Goal: Transaction & Acquisition: Book appointment/travel/reservation

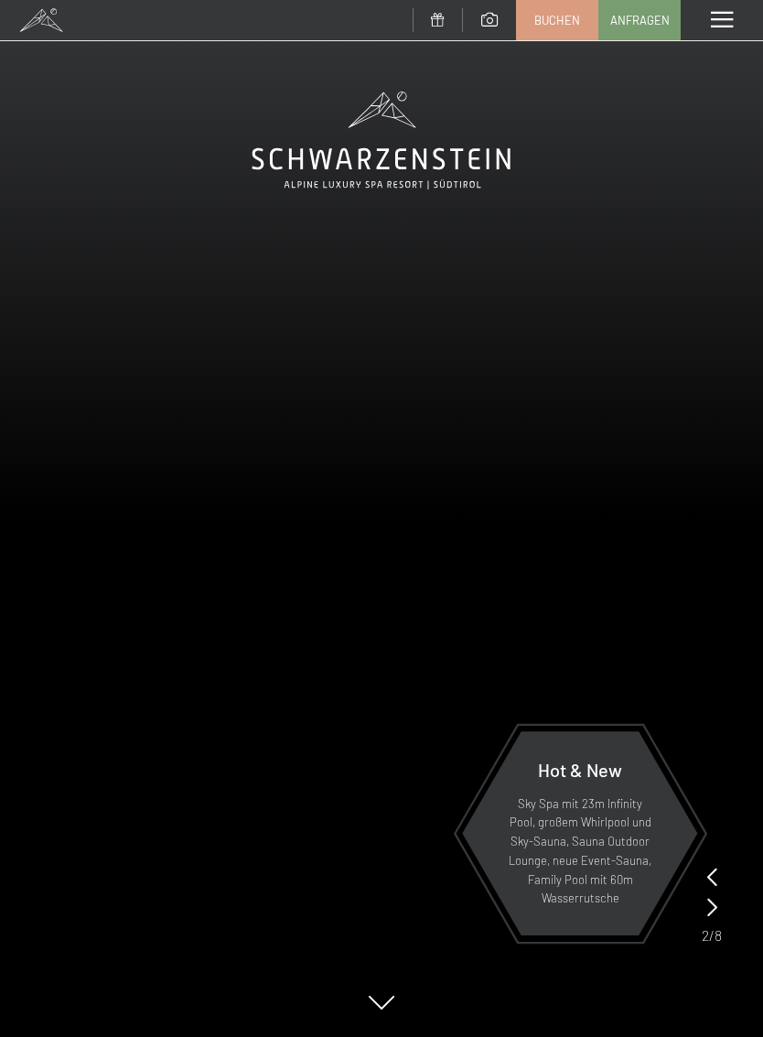
click at [716, 19] on span at bounding box center [722, 20] width 22 height 16
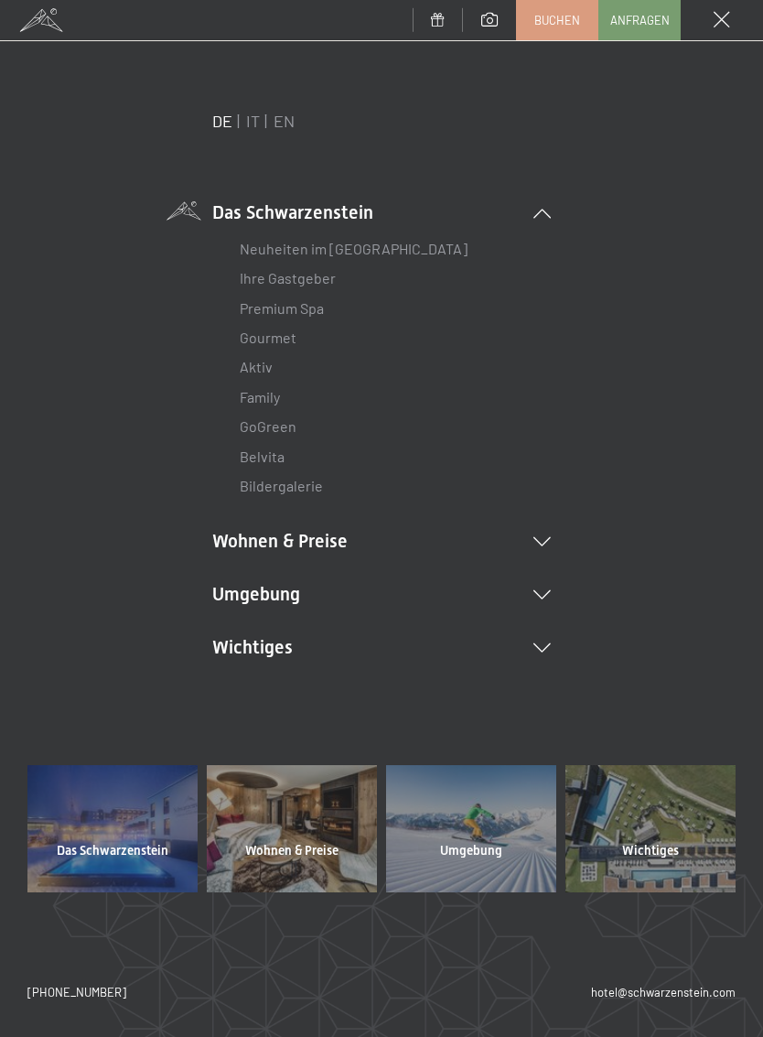
click at [541, 537] on icon at bounding box center [541, 541] width 17 height 9
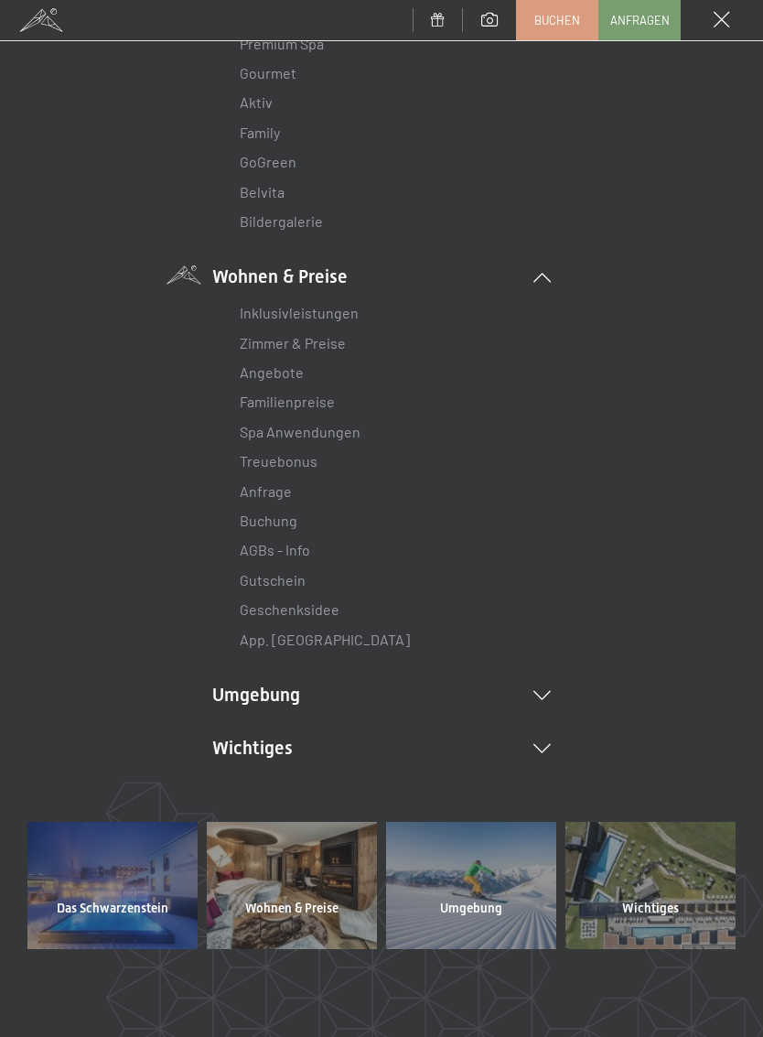
scroll to position [260, 0]
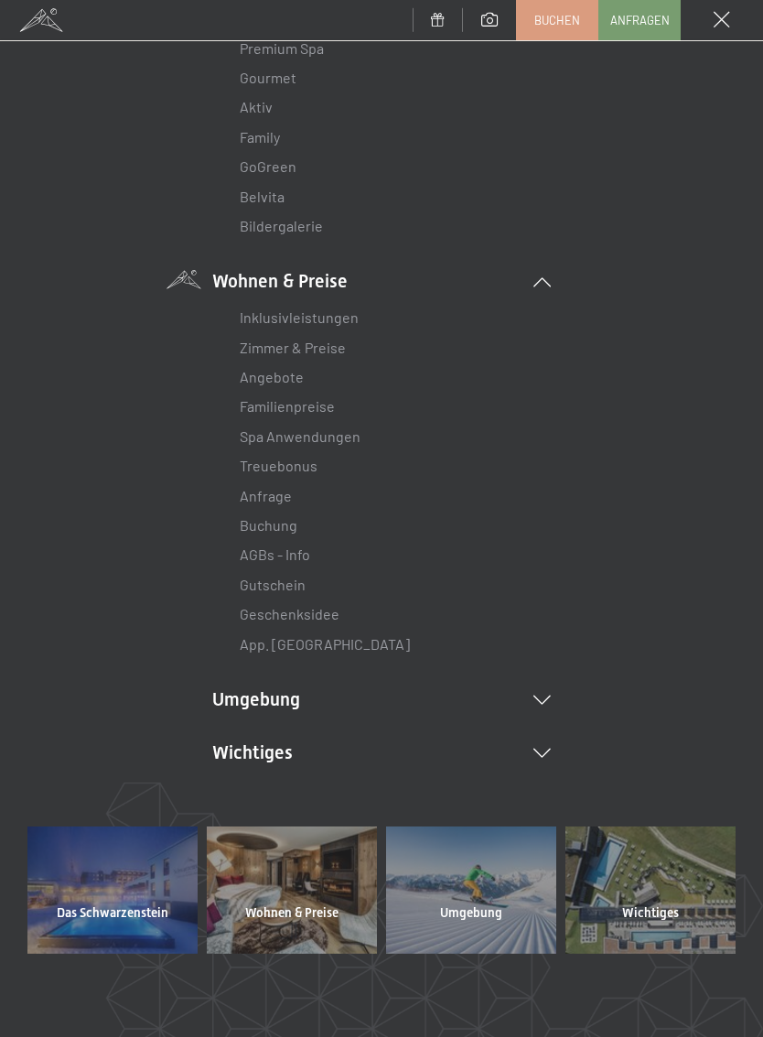
click at [280, 372] on link "Angebote" at bounding box center [272, 376] width 64 height 17
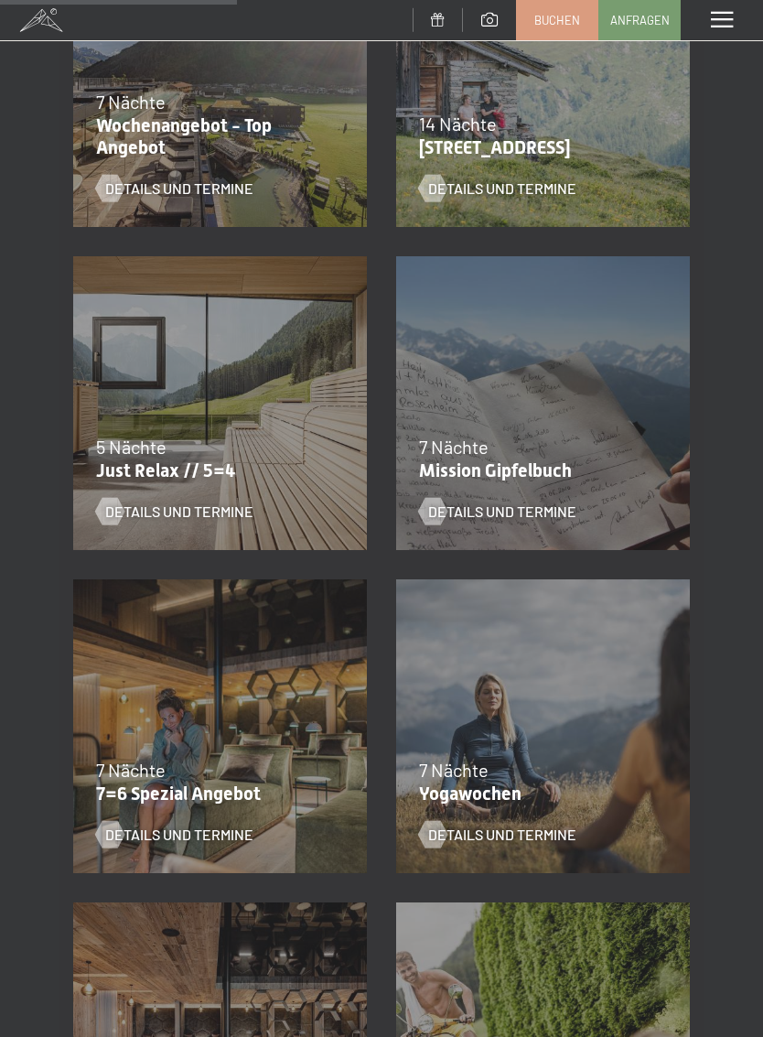
scroll to position [824, 0]
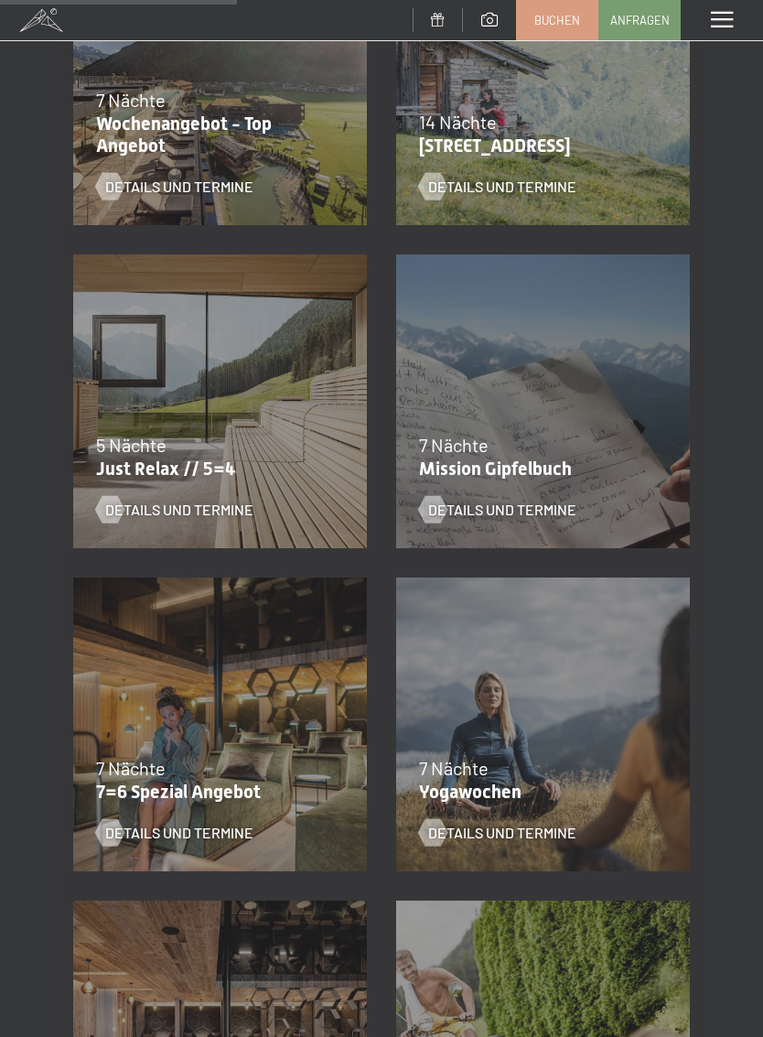
click at [253, 462] on p "Just Relax // 5=4" at bounding box center [215, 469] width 239 height 22
click at [207, 512] on span "Details und Termine" at bounding box center [179, 510] width 148 height 20
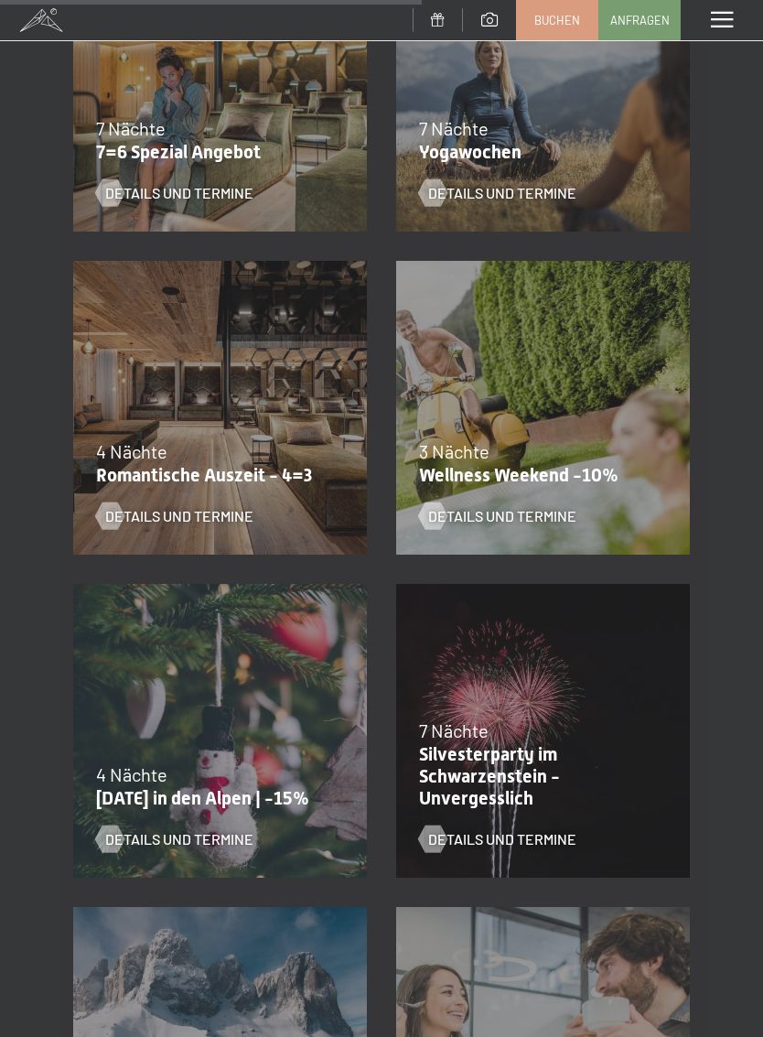
scroll to position [1462, 0]
click at [210, 483] on div "Details und Termine" at bounding box center [208, 503] width 225 height 48
click at [158, 512] on span "Details und Termine" at bounding box center [179, 516] width 148 height 20
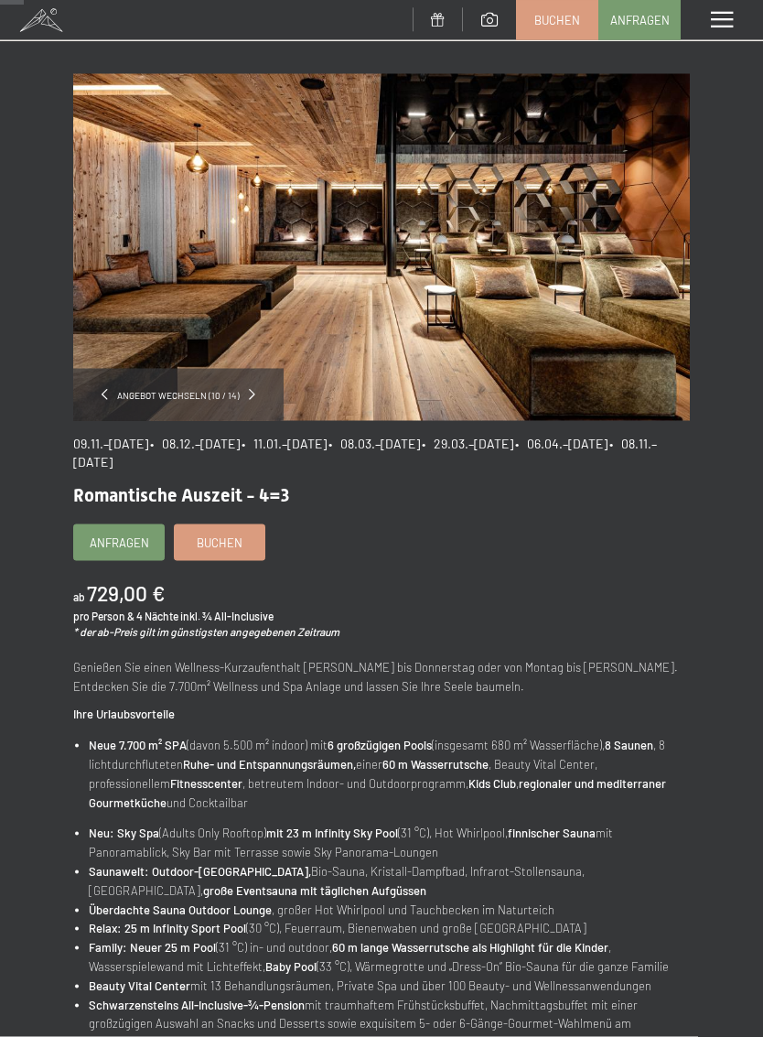
scroll to position [46, 0]
click at [250, 393] on span at bounding box center [252, 393] width 6 height 11
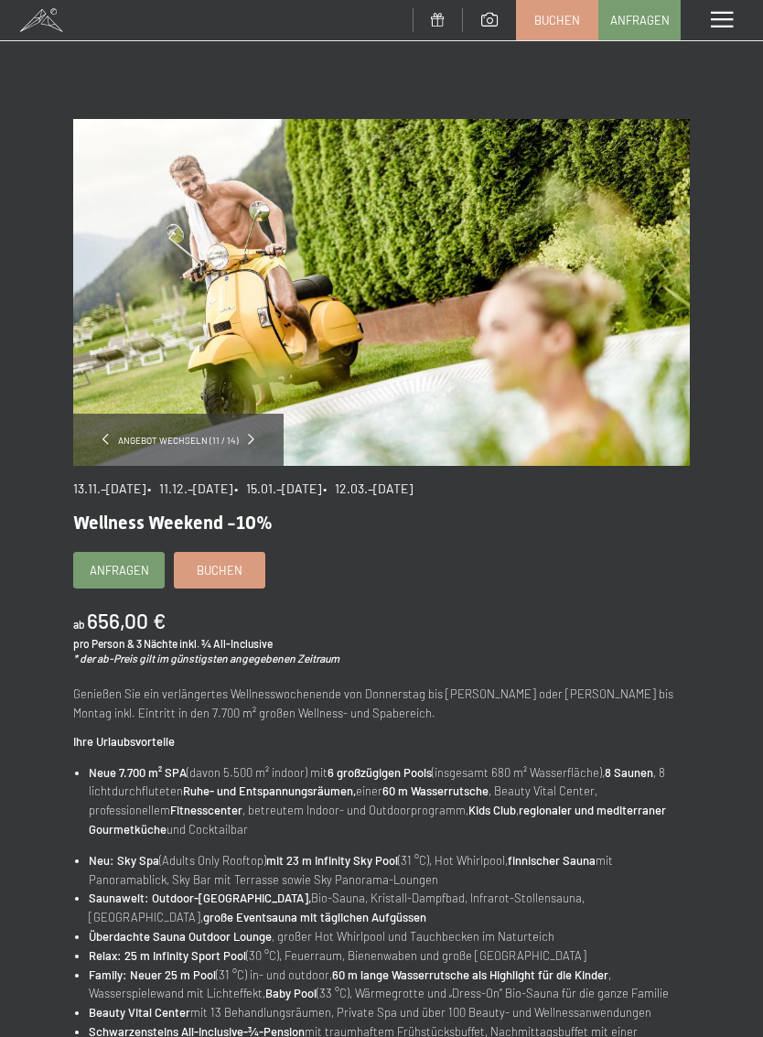
click at [251, 443] on span at bounding box center [251, 439] width 6 height 11
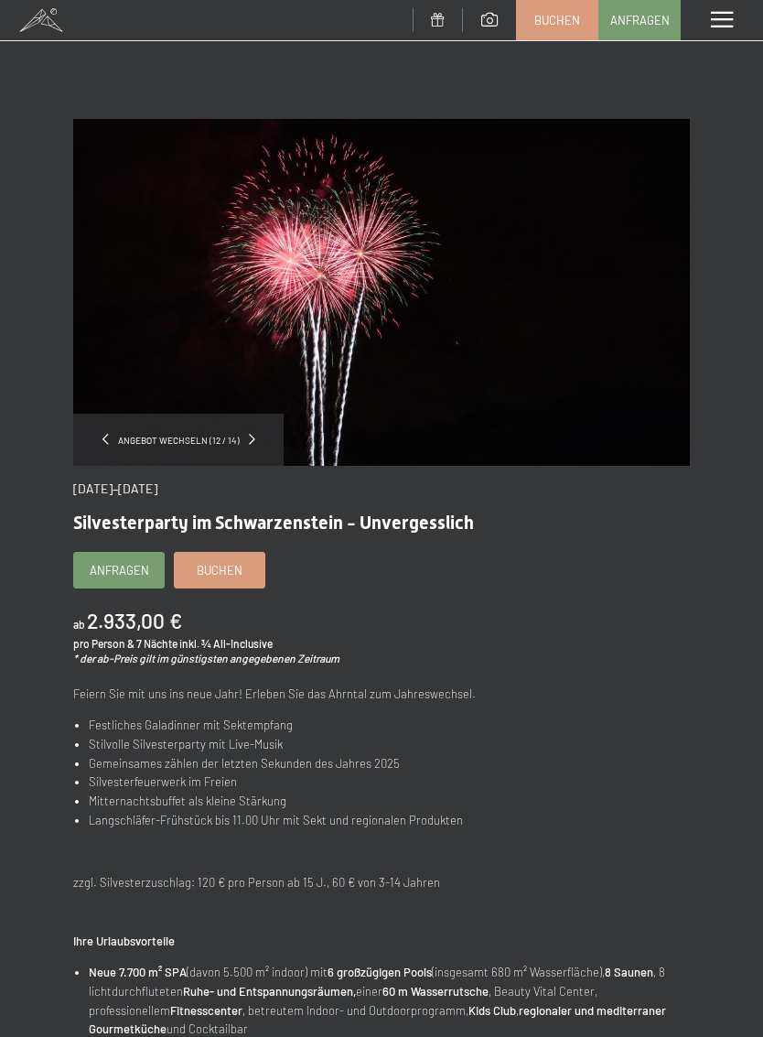
click at [252, 446] on link at bounding box center [252, 440] width 6 height 16
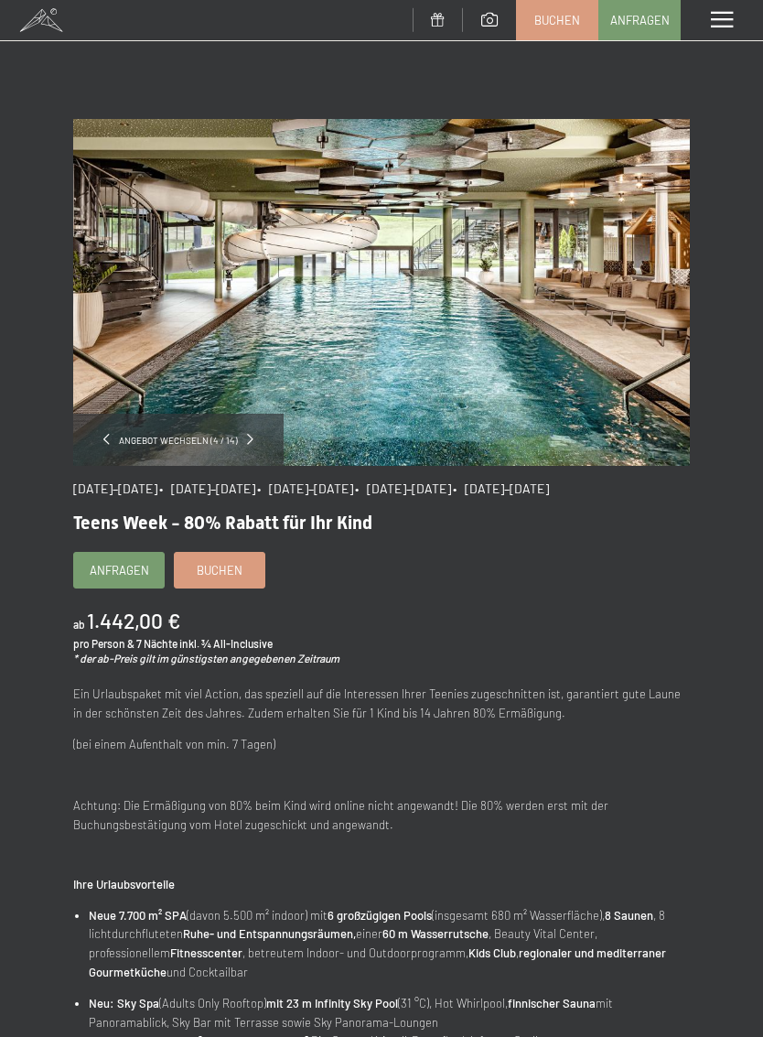
click at [249, 438] on span at bounding box center [250, 439] width 6 height 11
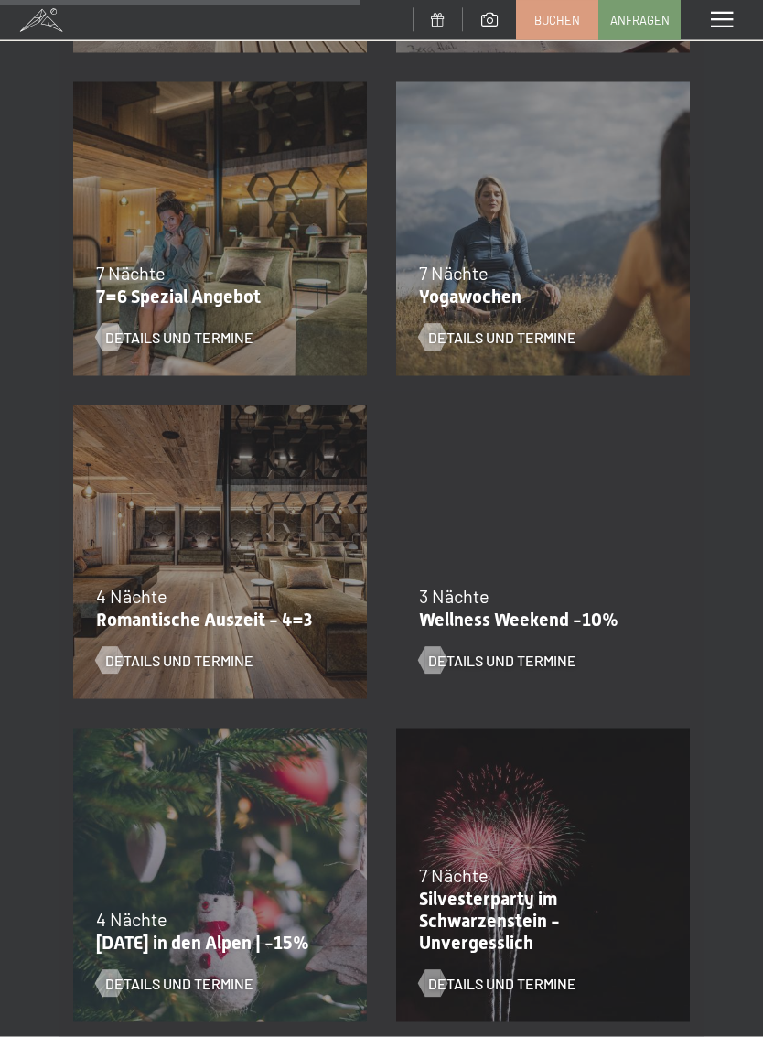
scroll to position [1319, 0]
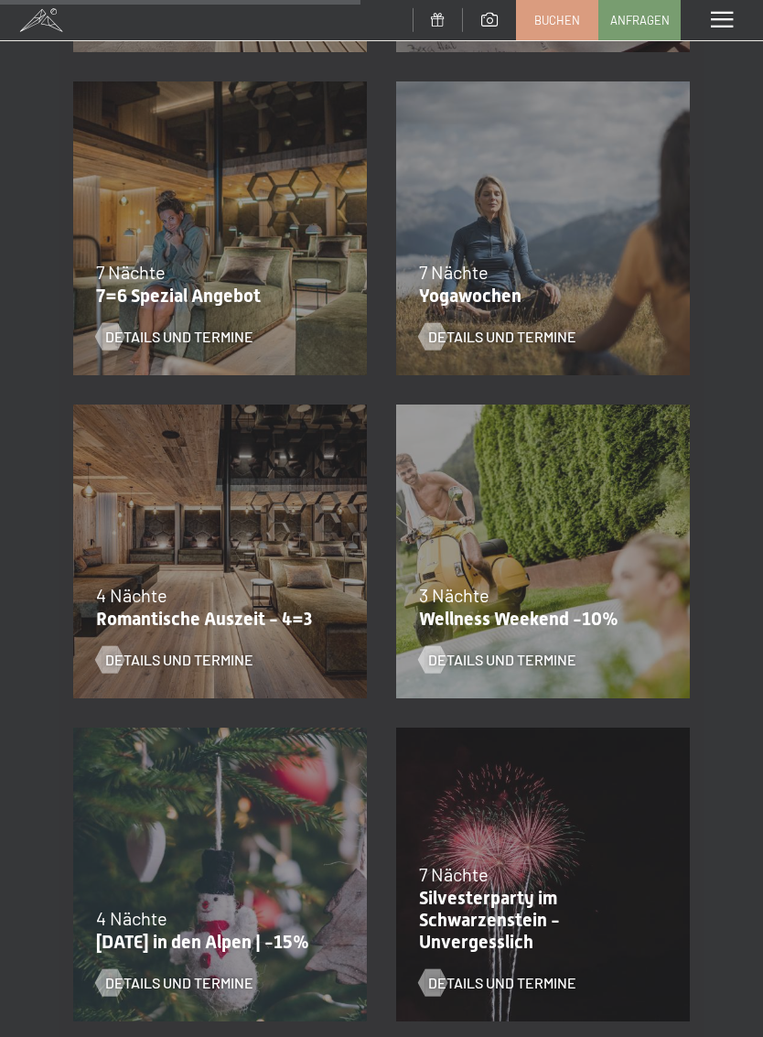
click at [189, 661] on span "Details und Termine" at bounding box center [179, 660] width 148 height 20
